Goal: Information Seeking & Learning: Learn about a topic

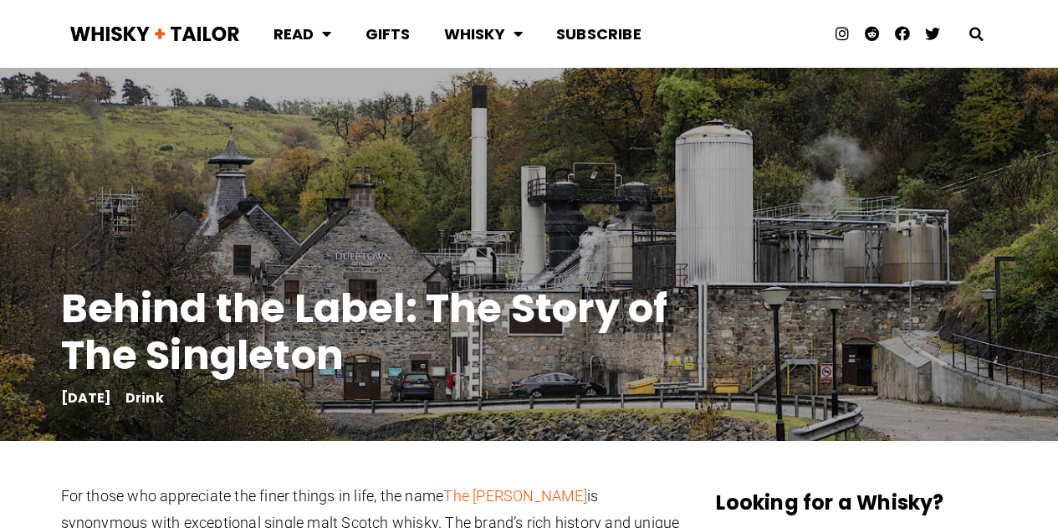
scroll to position [46, 0]
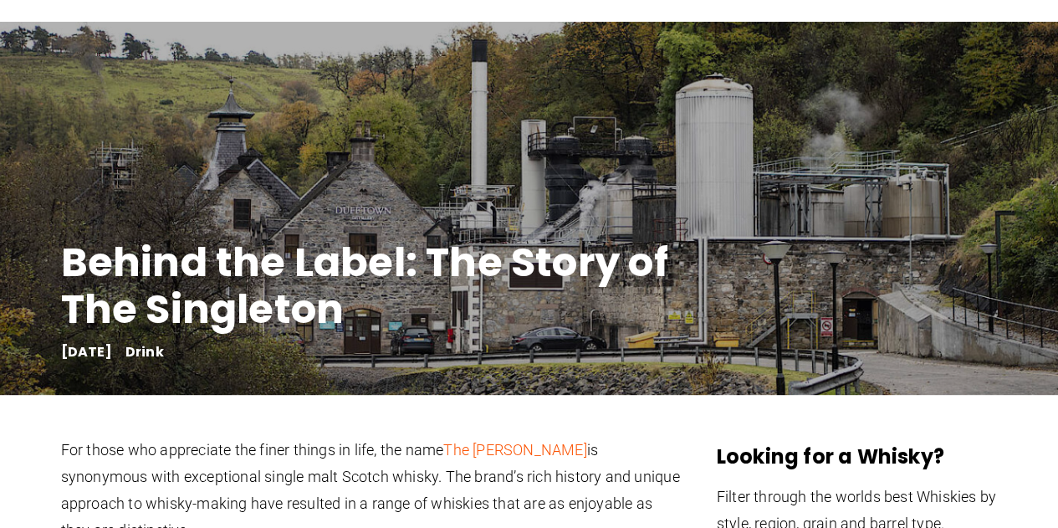
click at [639, 314] on h1 "Behind the Label: The Story of The Singleton" at bounding box center [395, 286] width 669 height 94
drag, startPoint x: 639, startPoint y: 314, endPoint x: 524, endPoint y: 132, distance: 214.6
click at [524, 132] on div at bounding box center [528, 130] width 1041 height 201
drag, startPoint x: 524, startPoint y: 132, endPoint x: 488, endPoint y: 141, distance: 37.7
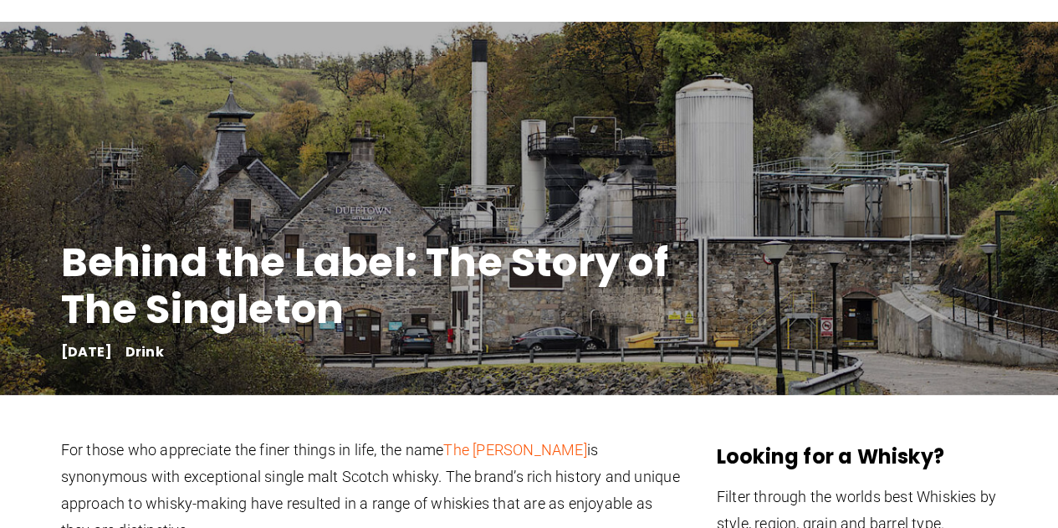
click at [488, 141] on div at bounding box center [528, 130] width 1041 height 201
drag, startPoint x: 488, startPoint y: 141, endPoint x: 455, endPoint y: 146, distance: 33.1
click at [455, 146] on div at bounding box center [528, 130] width 1041 height 201
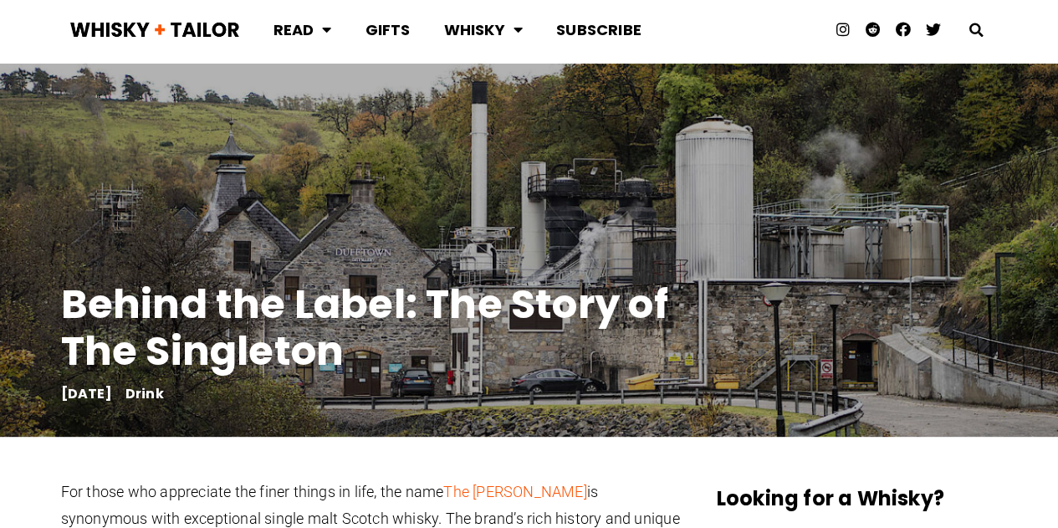
scroll to position [0, 0]
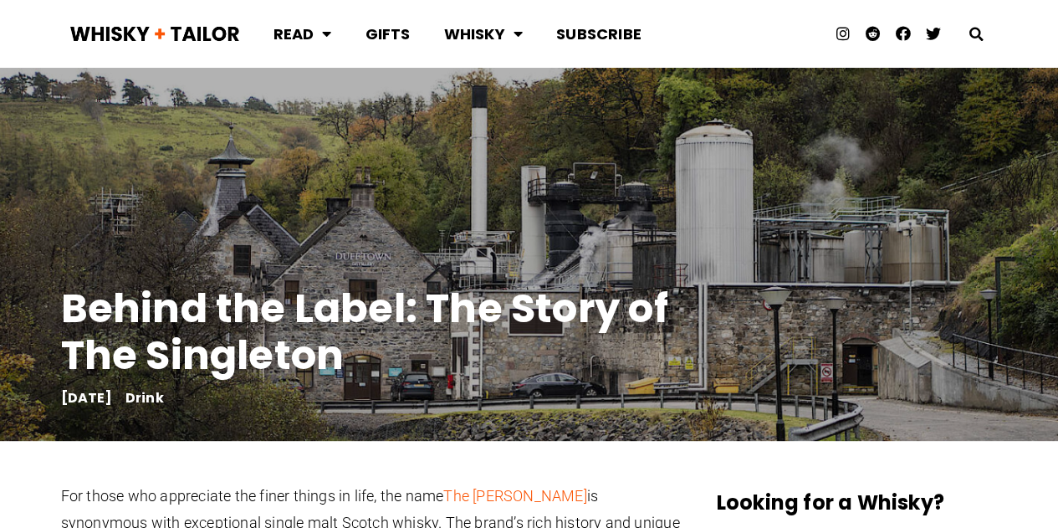
click at [774, 177] on div at bounding box center [528, 176] width 1041 height 201
click at [774, 181] on div at bounding box center [528, 176] width 1041 height 201
click at [616, 204] on div at bounding box center [528, 176] width 1041 height 201
click at [504, 220] on div at bounding box center [528, 176] width 1041 height 201
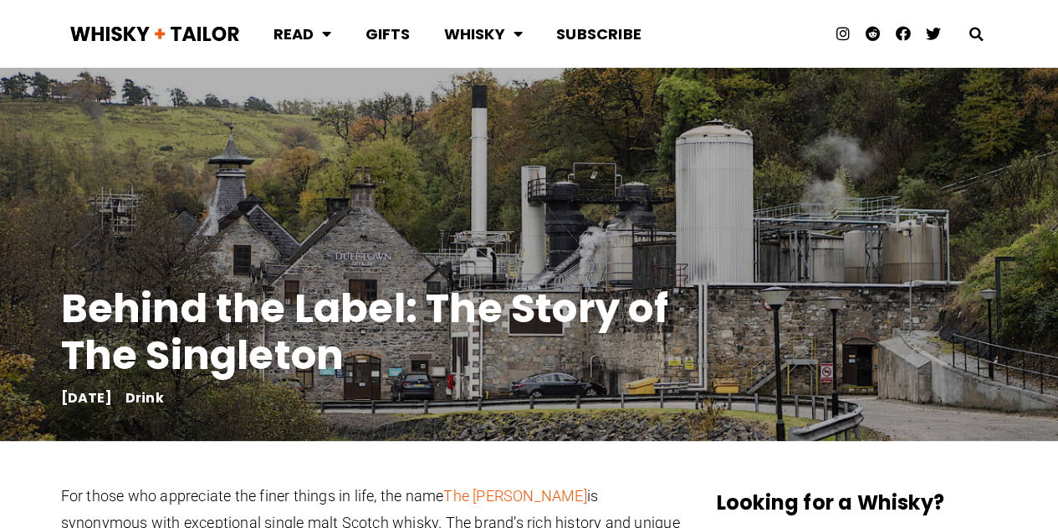
drag, startPoint x: 504, startPoint y: 220, endPoint x: 367, endPoint y: 224, distance: 136.4
click at [367, 224] on div at bounding box center [528, 176] width 1041 height 201
click at [701, 171] on div at bounding box center [528, 176] width 1041 height 201
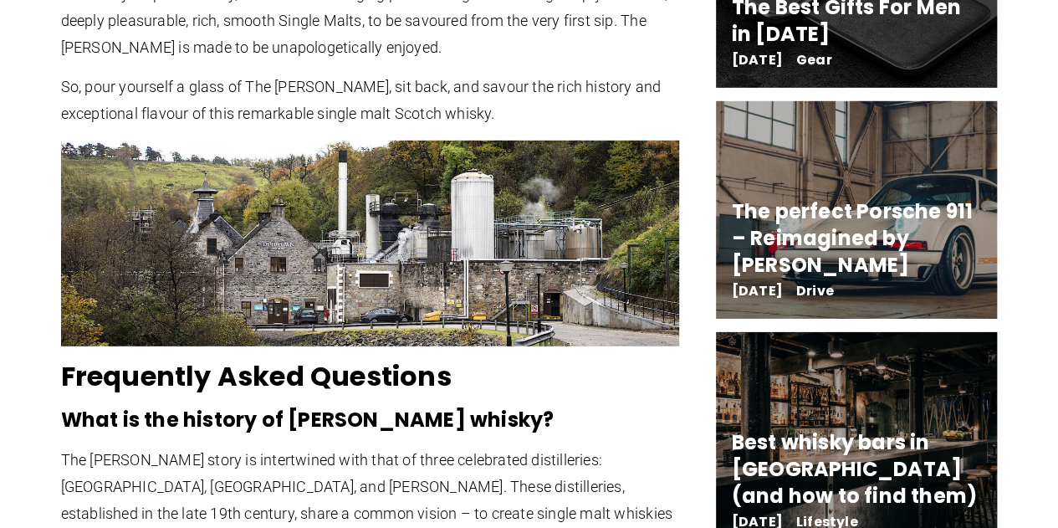
scroll to position [2503, 0]
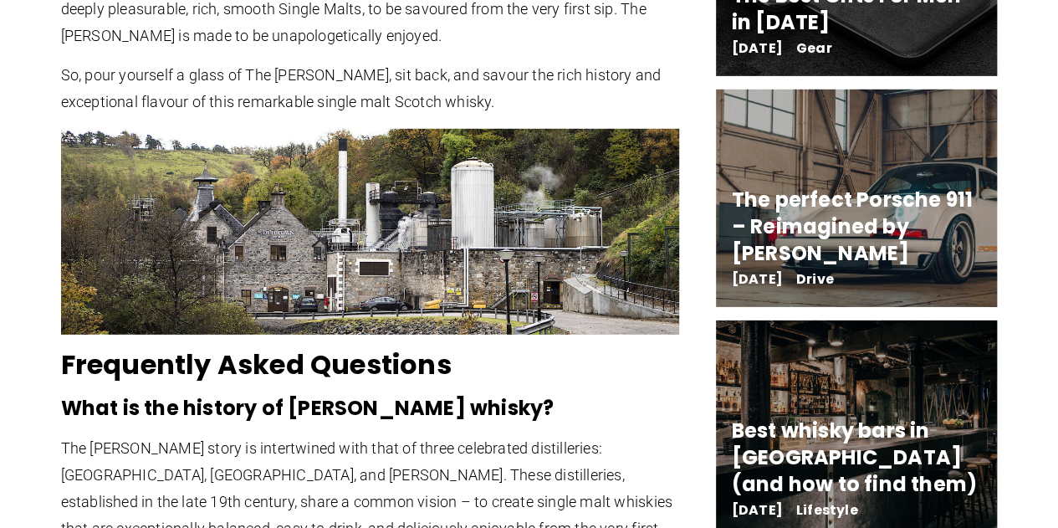
click at [490, 129] on img at bounding box center [370, 232] width 619 height 207
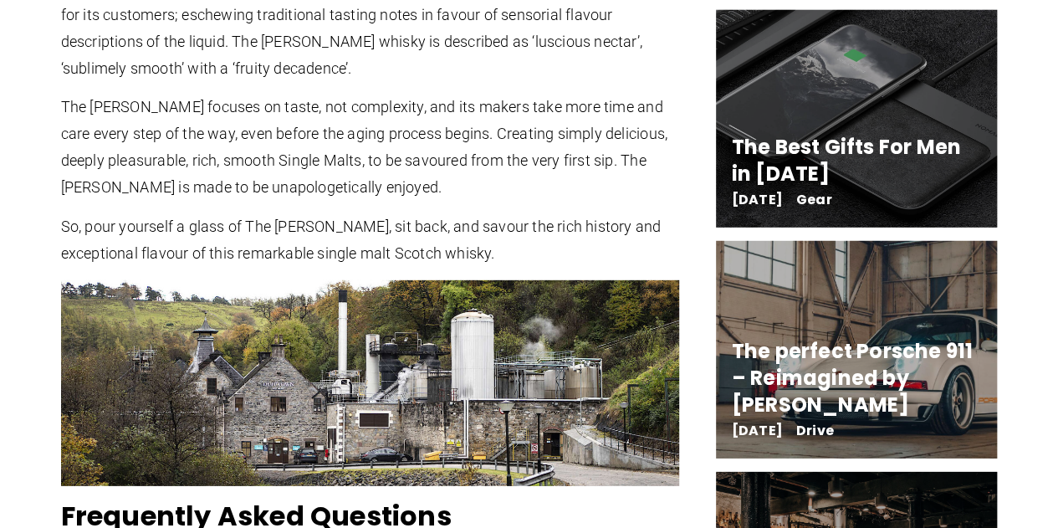
scroll to position [2351, 0]
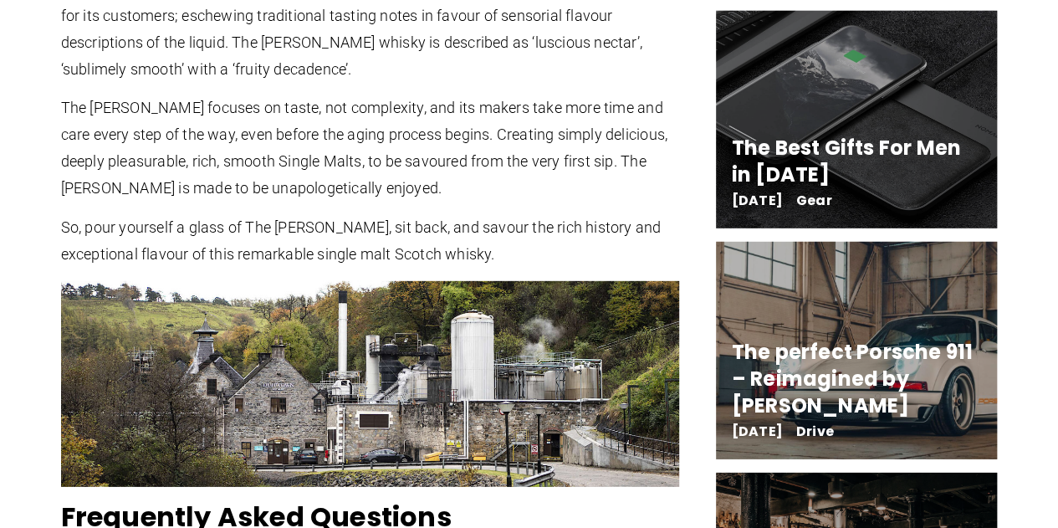
click at [345, 281] on img at bounding box center [370, 384] width 619 height 207
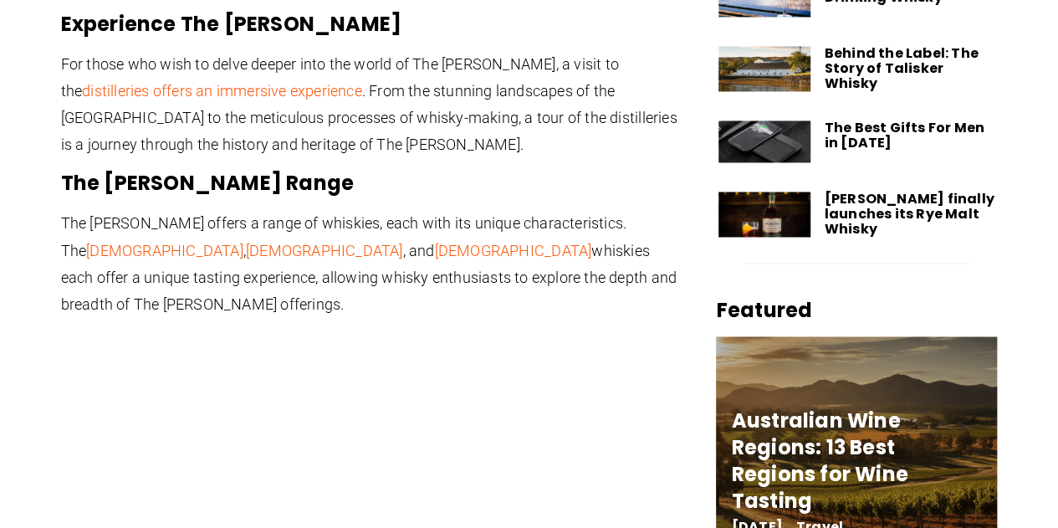
scroll to position [1520, 0]
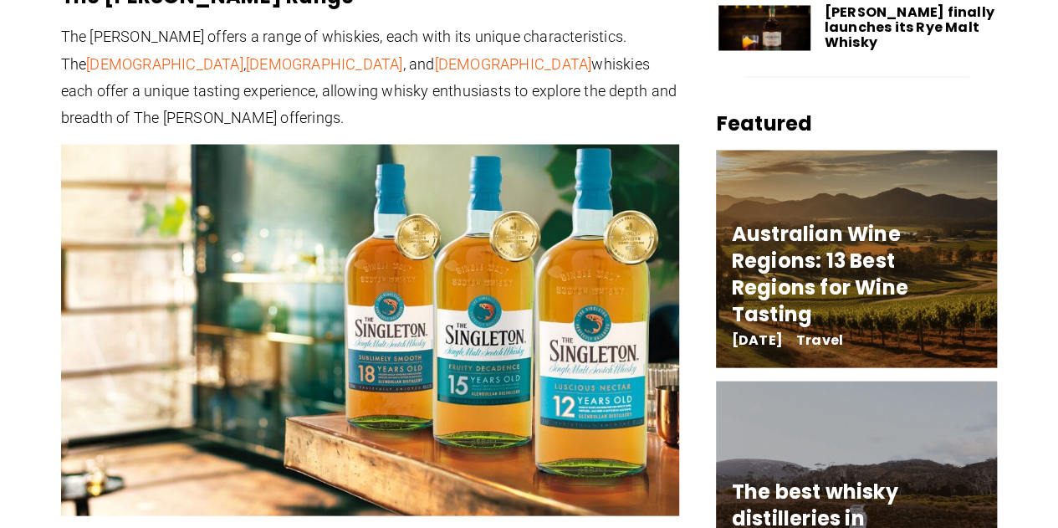
click at [406, 282] on img at bounding box center [370, 329] width 619 height 371
